Goal: Check status: Check status

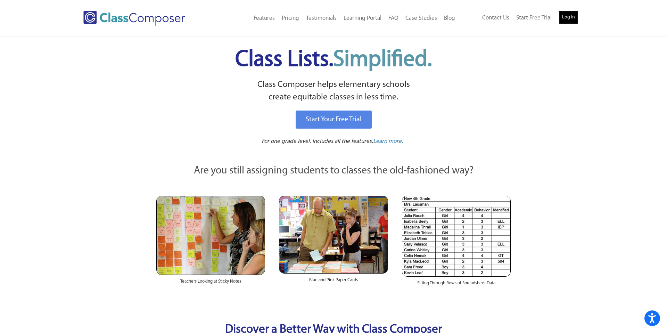
click at [570, 17] on link "Log In" at bounding box center [568, 17] width 20 height 14
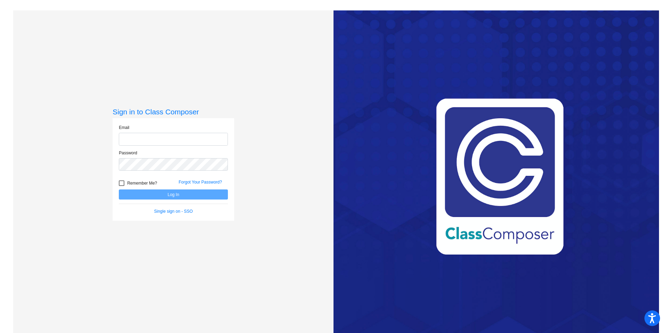
type input "[EMAIL_ADDRESS][DOMAIN_NAME]"
drag, startPoint x: 121, startPoint y: 182, endPoint x: 125, endPoint y: 184, distance: 4.2
click at [121, 182] on div at bounding box center [122, 183] width 6 height 6
click at [121, 186] on input "Remember Me?" at bounding box center [121, 186] width 0 height 0
checkbox input "true"
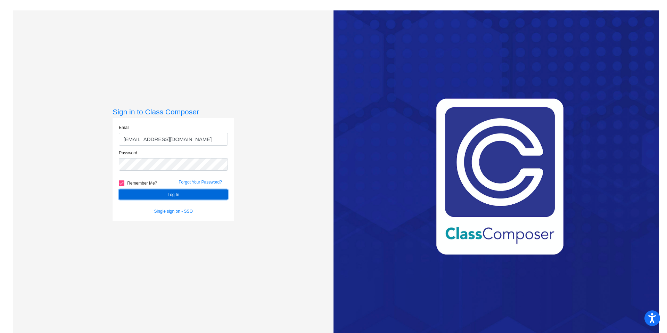
click at [168, 196] on button "Log In" at bounding box center [173, 194] width 109 height 10
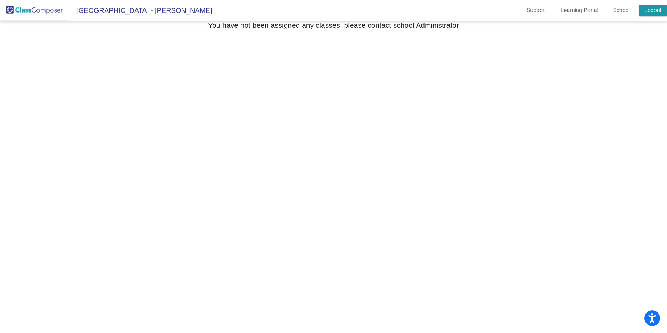
click at [654, 9] on link "Logout" at bounding box center [653, 10] width 28 height 11
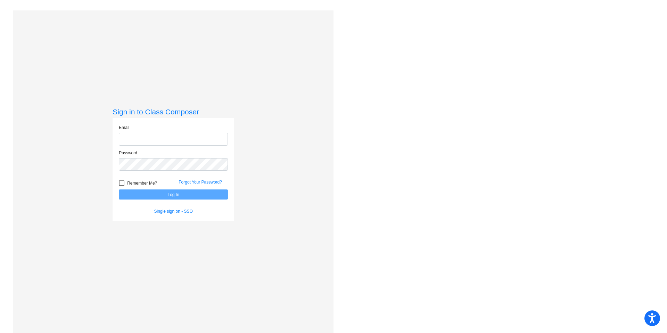
type input "[EMAIL_ADDRESS][DOMAIN_NAME]"
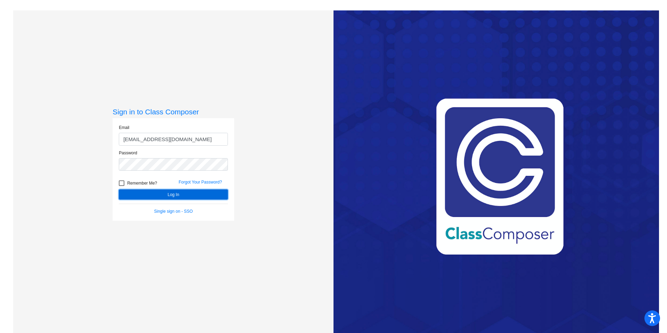
click at [157, 194] on button "Log In" at bounding box center [173, 194] width 109 height 10
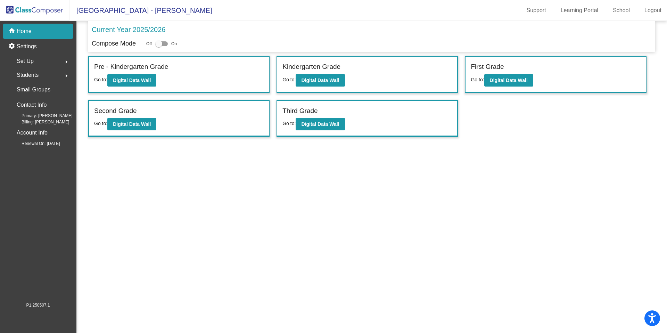
click at [359, 74] on div "Kindergarten Grade Go to: Digital Data Wall" at bounding box center [367, 75] width 180 height 36
click at [336, 77] on b "Digital Data Wall" at bounding box center [320, 80] width 38 height 6
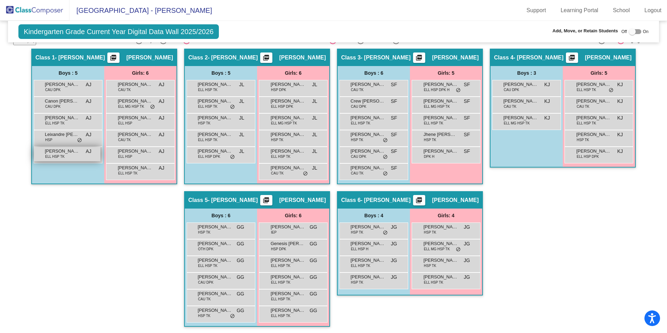
scroll to position [150, 0]
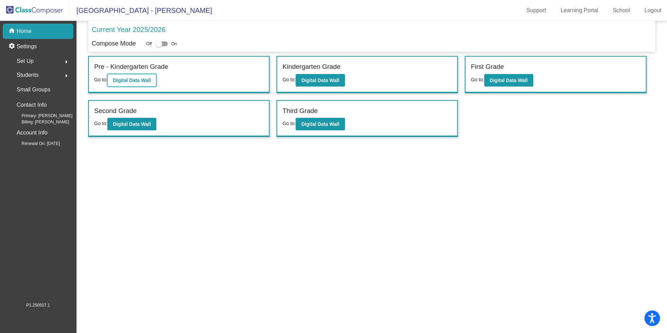
click at [139, 77] on b "Digital Data Wall" at bounding box center [132, 80] width 38 height 6
click at [509, 79] on b "Digital Data Wall" at bounding box center [509, 80] width 38 height 6
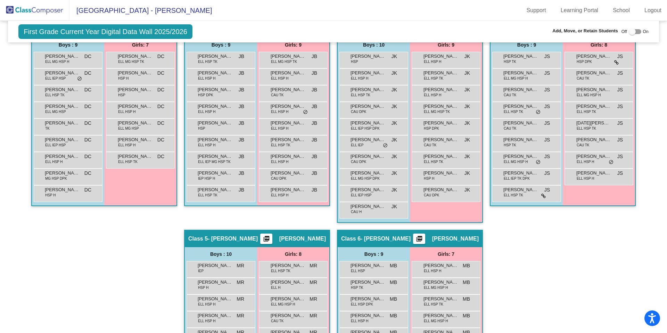
scroll to position [179, 0]
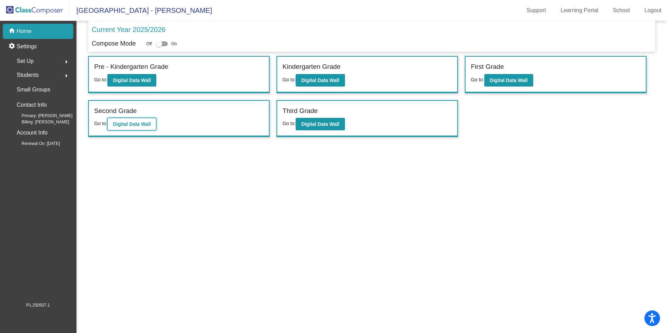
click at [143, 127] on b "Digital Data Wall" at bounding box center [132, 124] width 38 height 6
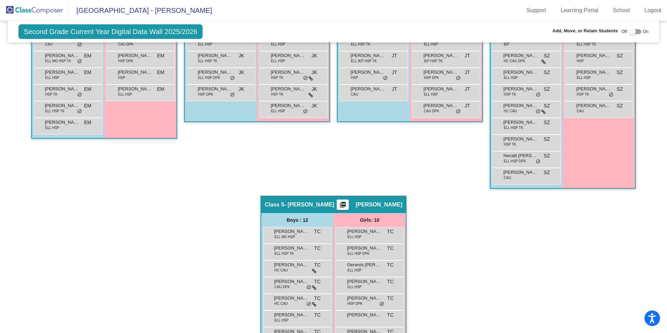
scroll to position [287, 0]
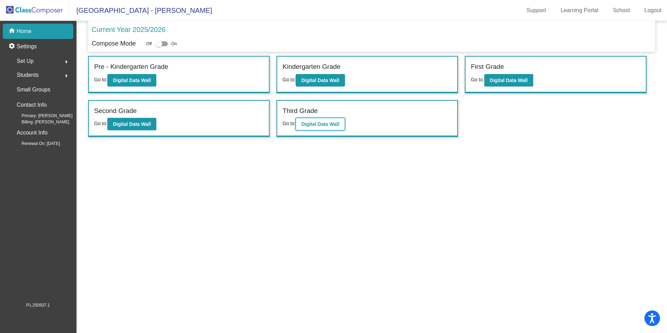
click at [337, 124] on b "Digital Data Wall" at bounding box center [320, 124] width 38 height 6
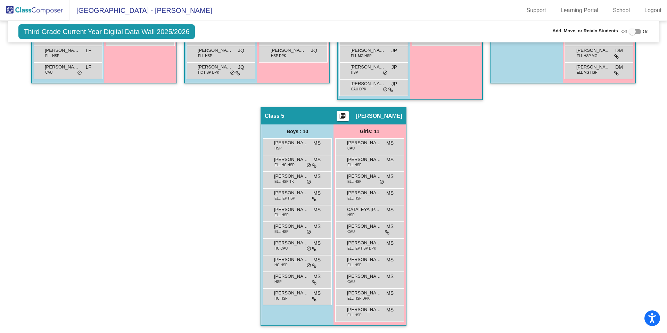
scroll to position [340, 0]
click at [32, 6] on img at bounding box center [34, 10] width 69 height 20
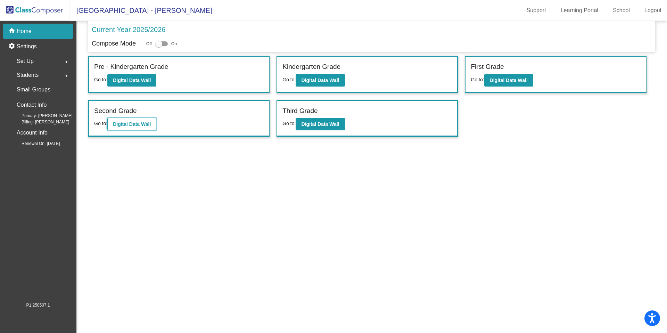
click at [149, 122] on b "Digital Data Wall" at bounding box center [132, 124] width 38 height 6
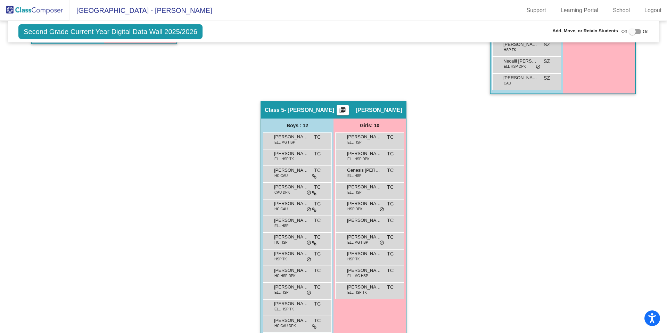
scroll to position [391, 0]
